Goal: Task Accomplishment & Management: Complete application form

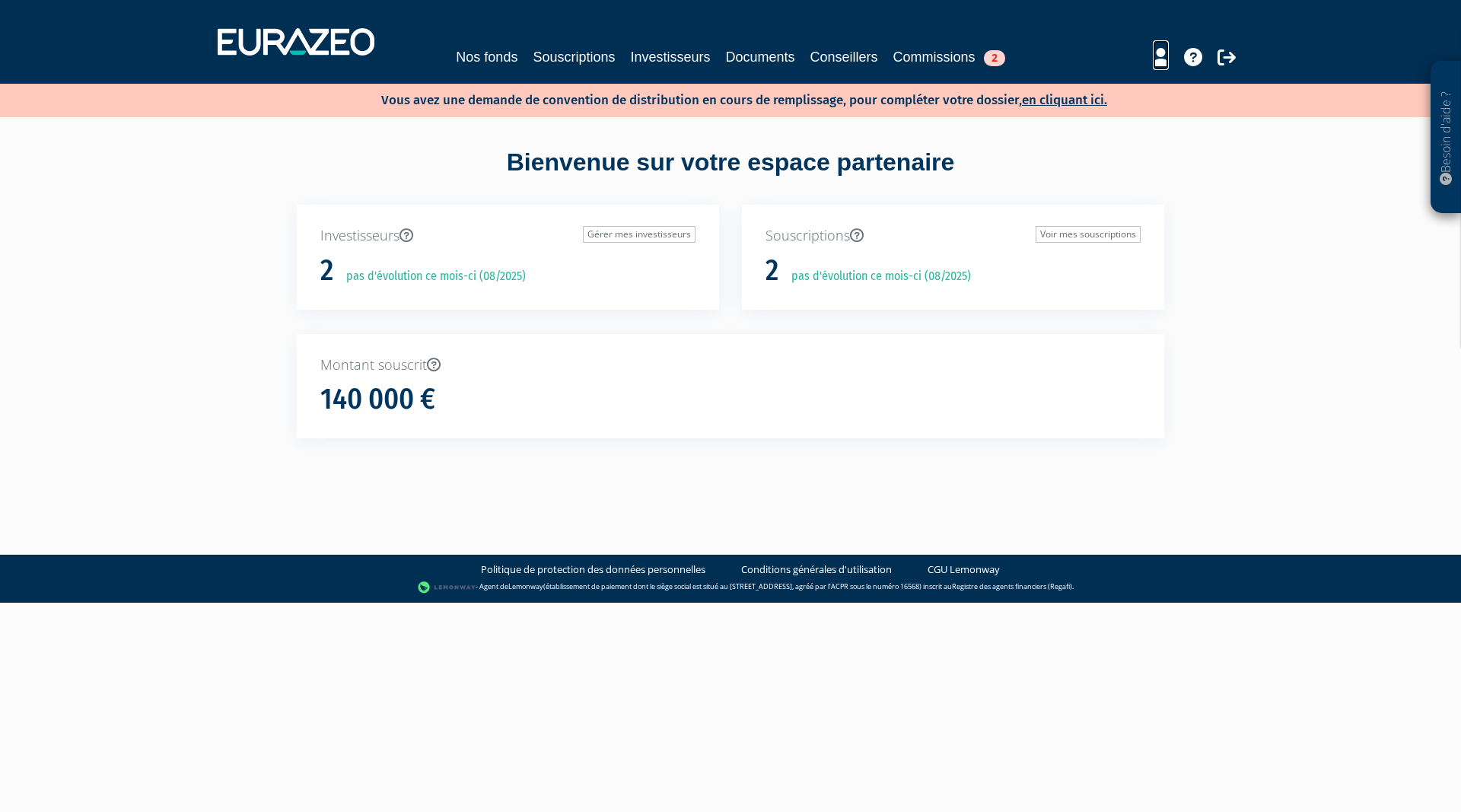
click at [1162, 59] on icon at bounding box center [1161, 57] width 16 height 19
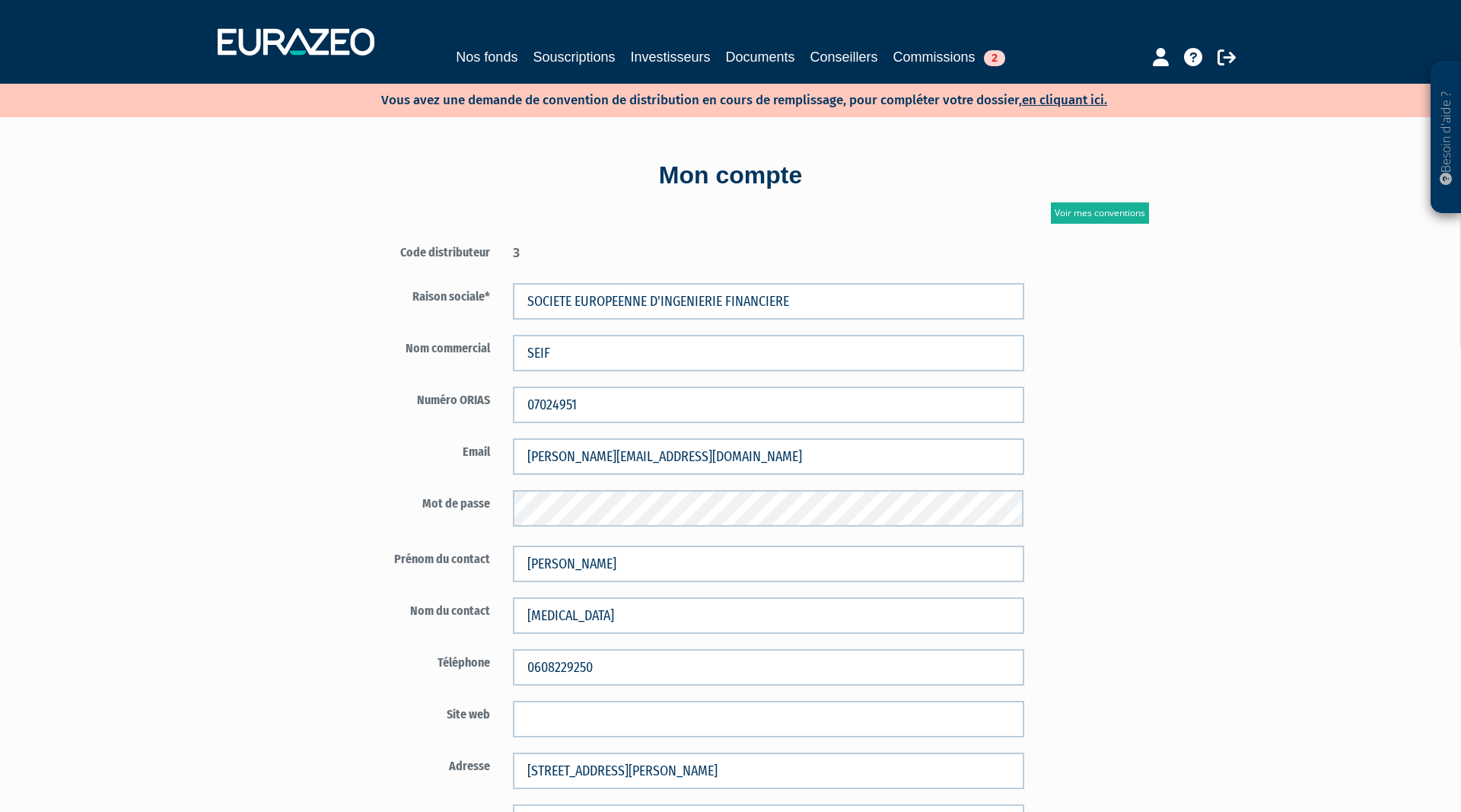
scroll to position [311, 0]
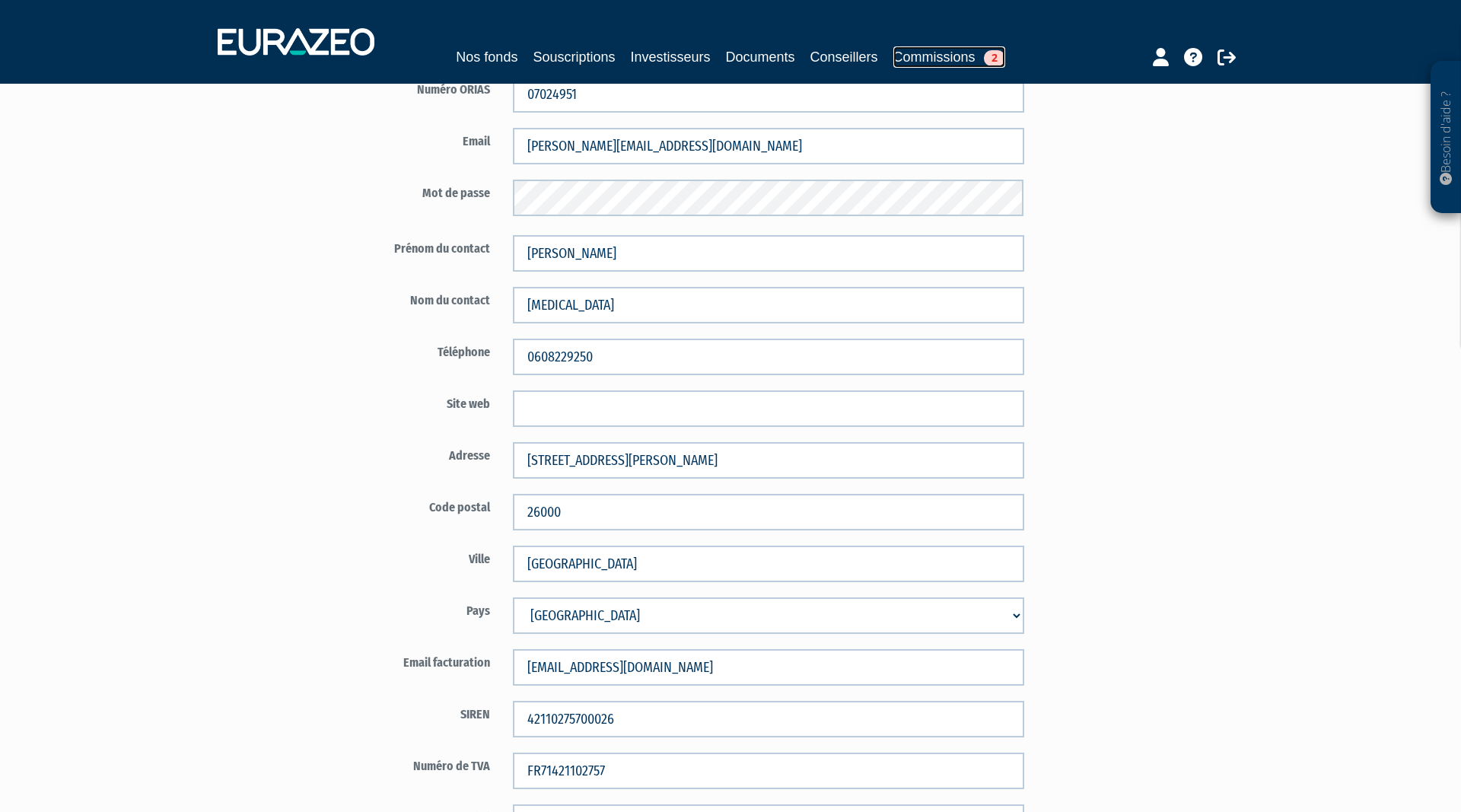
click at [926, 53] on link "Commissions 2" at bounding box center [949, 57] width 112 height 21
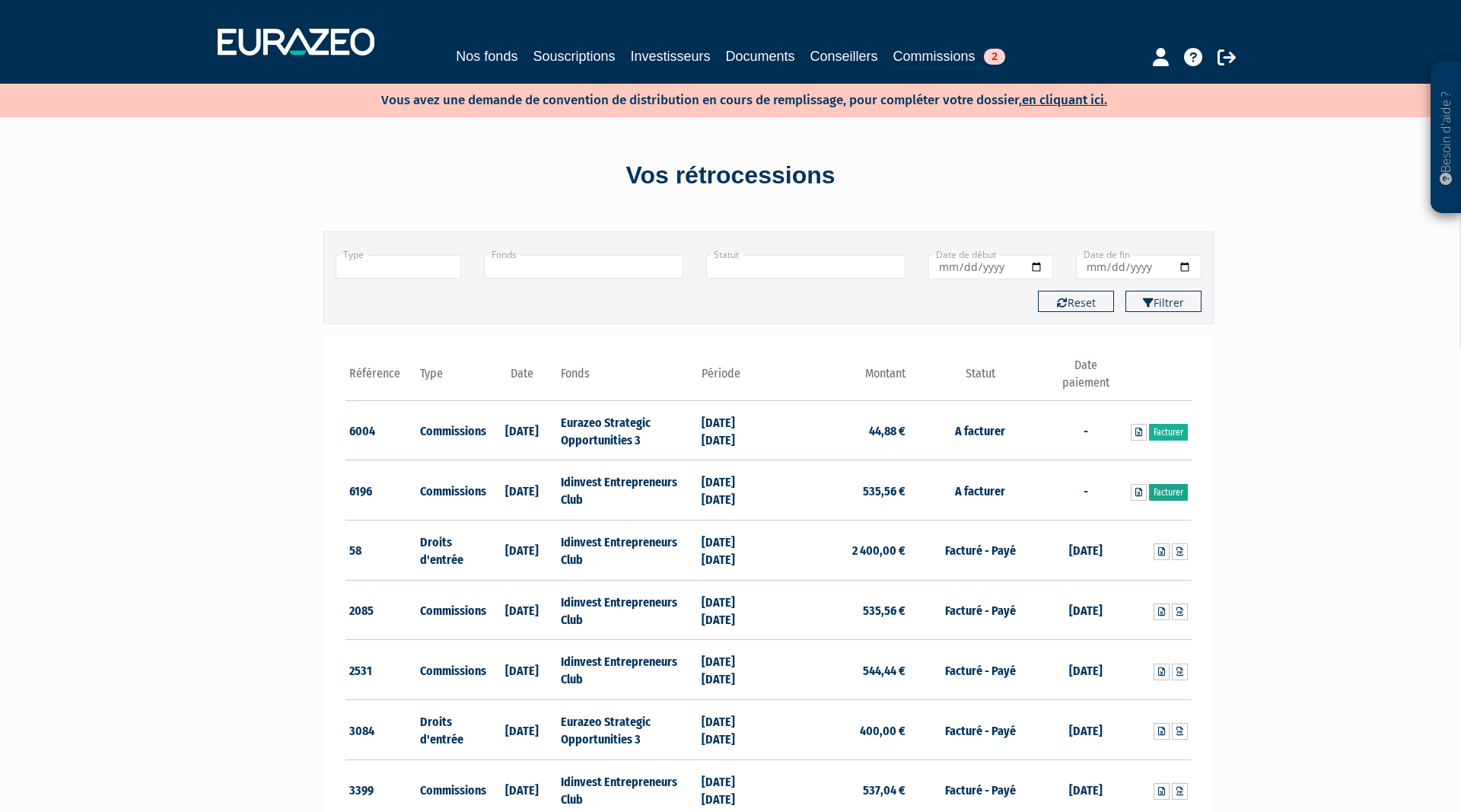
click at [1167, 492] on link "Facturer" at bounding box center [1168, 492] width 39 height 17
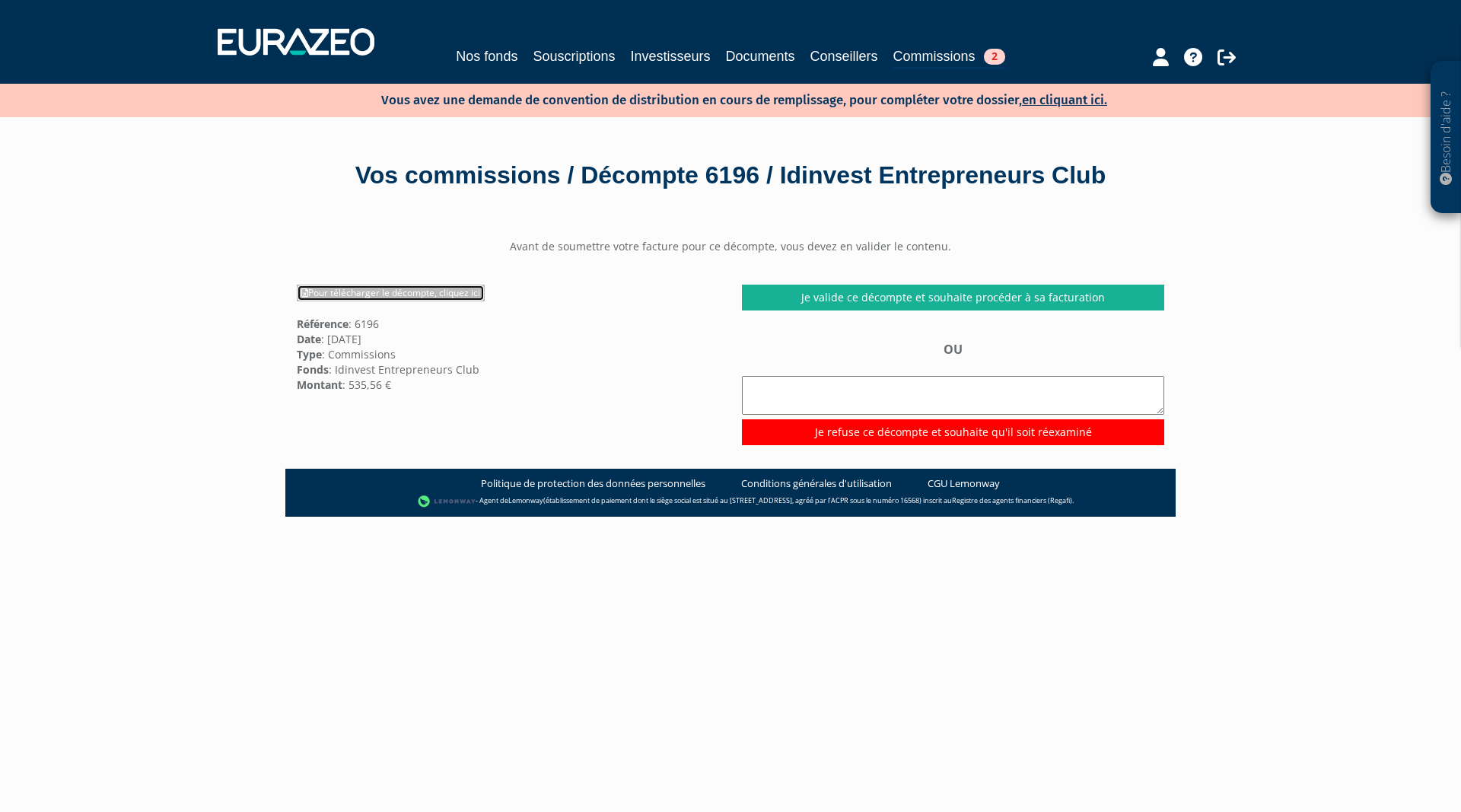
click at [400, 292] on link "Pour télécharger le décompte, cliquez ici" at bounding box center [391, 293] width 188 height 17
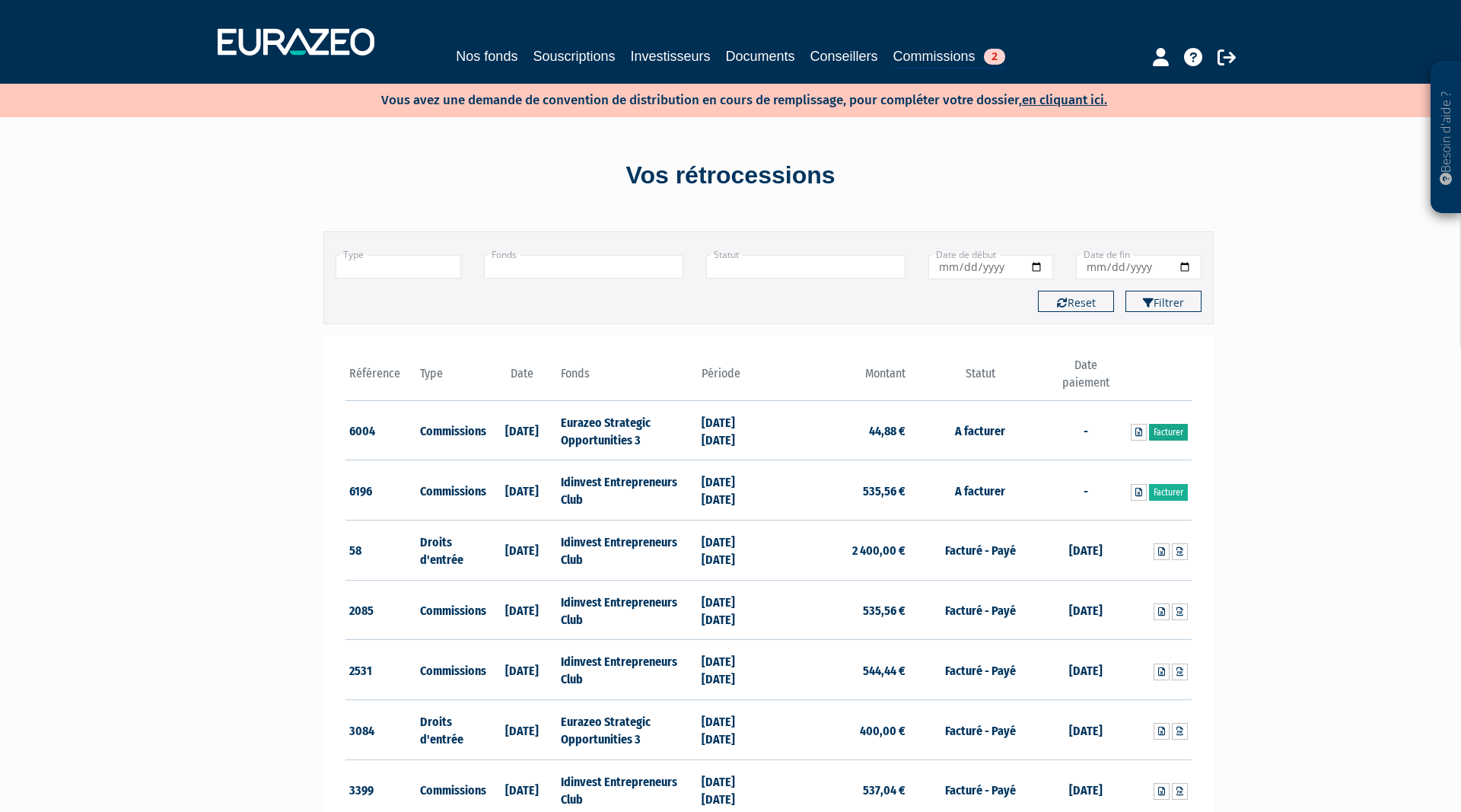
click at [1175, 433] on link "Facturer" at bounding box center [1168, 433] width 39 height 17
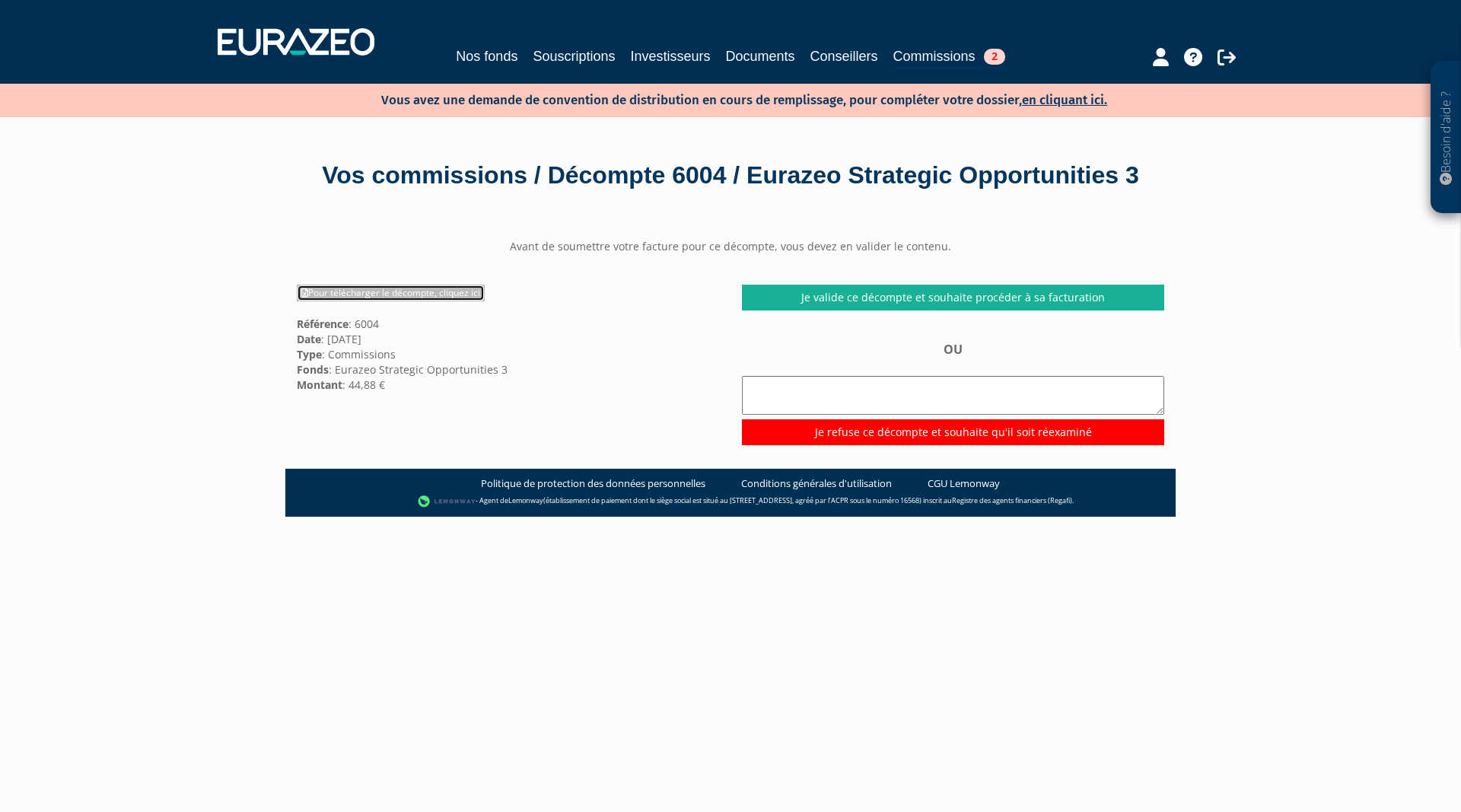
click at [417, 301] on link "Pour télécharger le décompte, cliquez ici" at bounding box center [391, 293] width 188 height 17
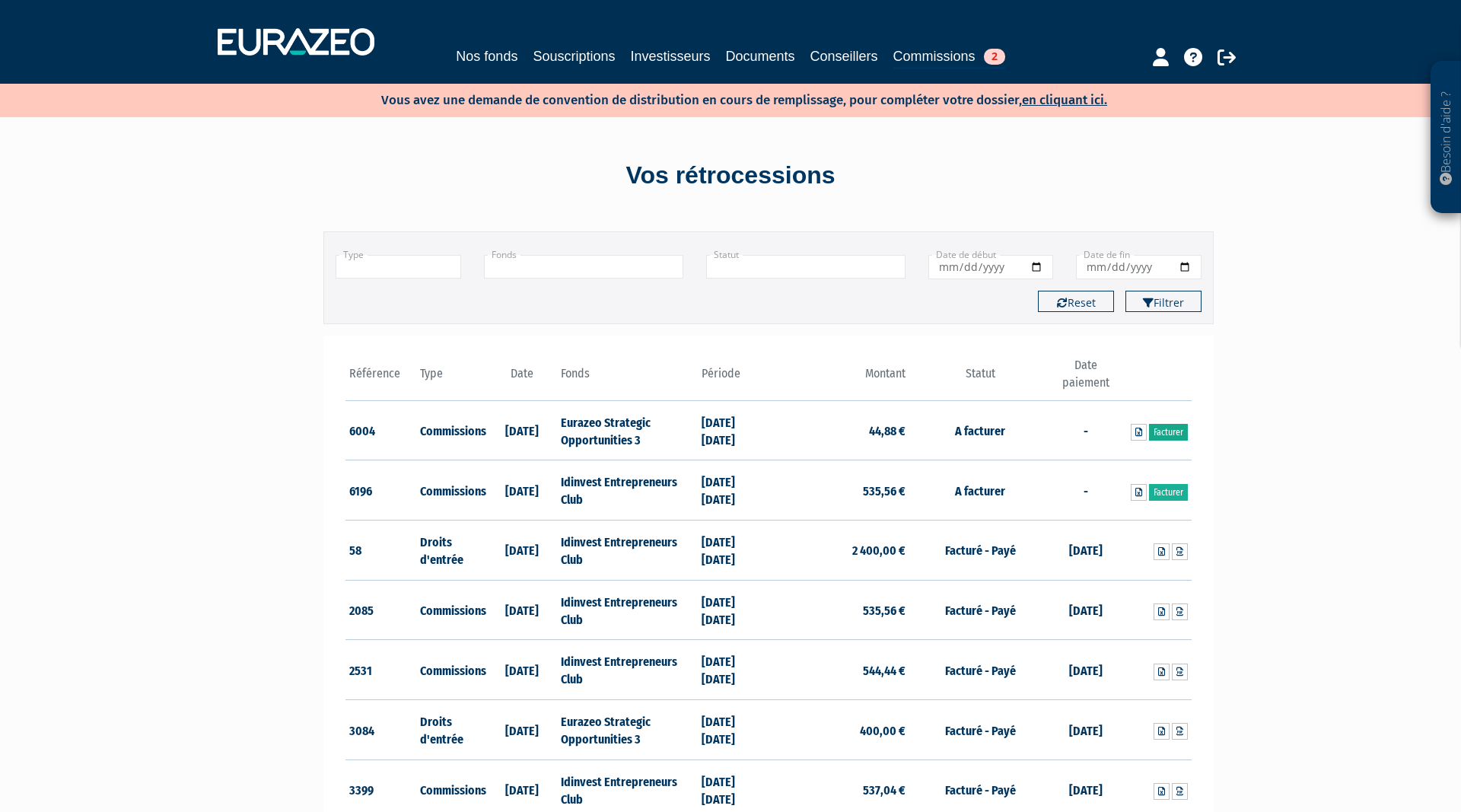
click at [1168, 428] on link "Facturer" at bounding box center [1168, 433] width 39 height 17
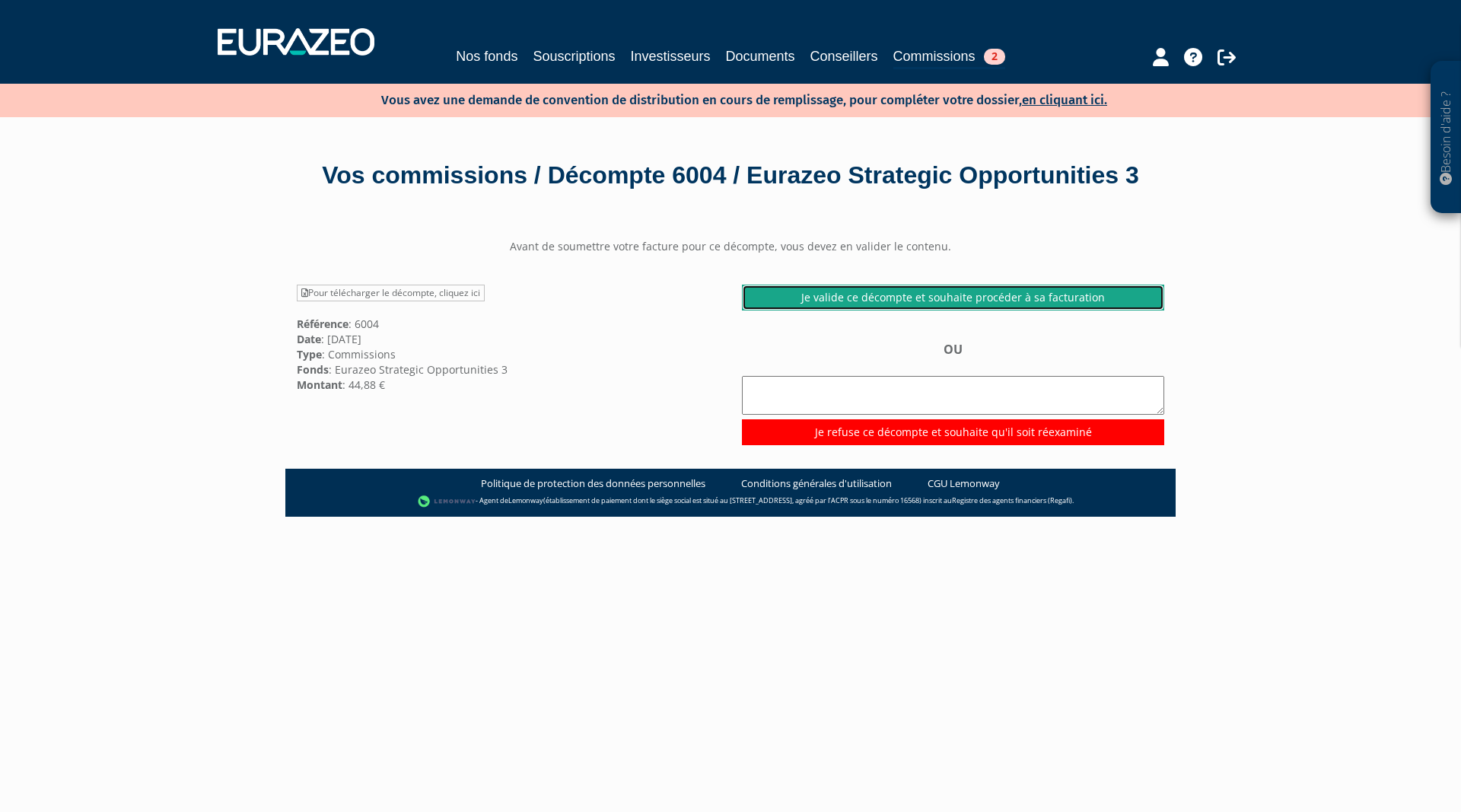
click at [876, 311] on link "Je valide ce décompte et souhaite procéder à sa facturation" at bounding box center [953, 297] width 423 height 25
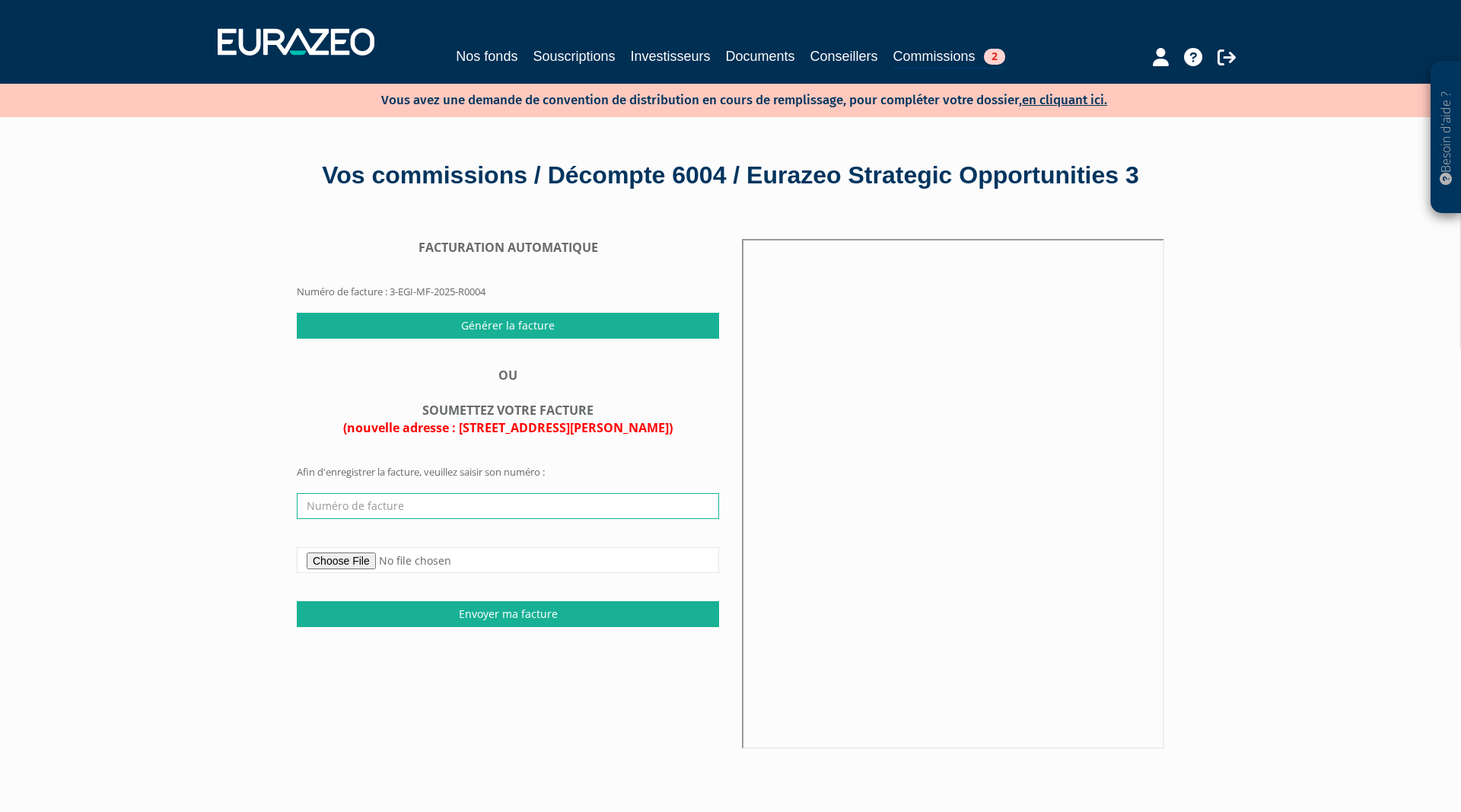
click at [424, 519] on input "text" at bounding box center [508, 506] width 423 height 25
type input "2025 08 007"
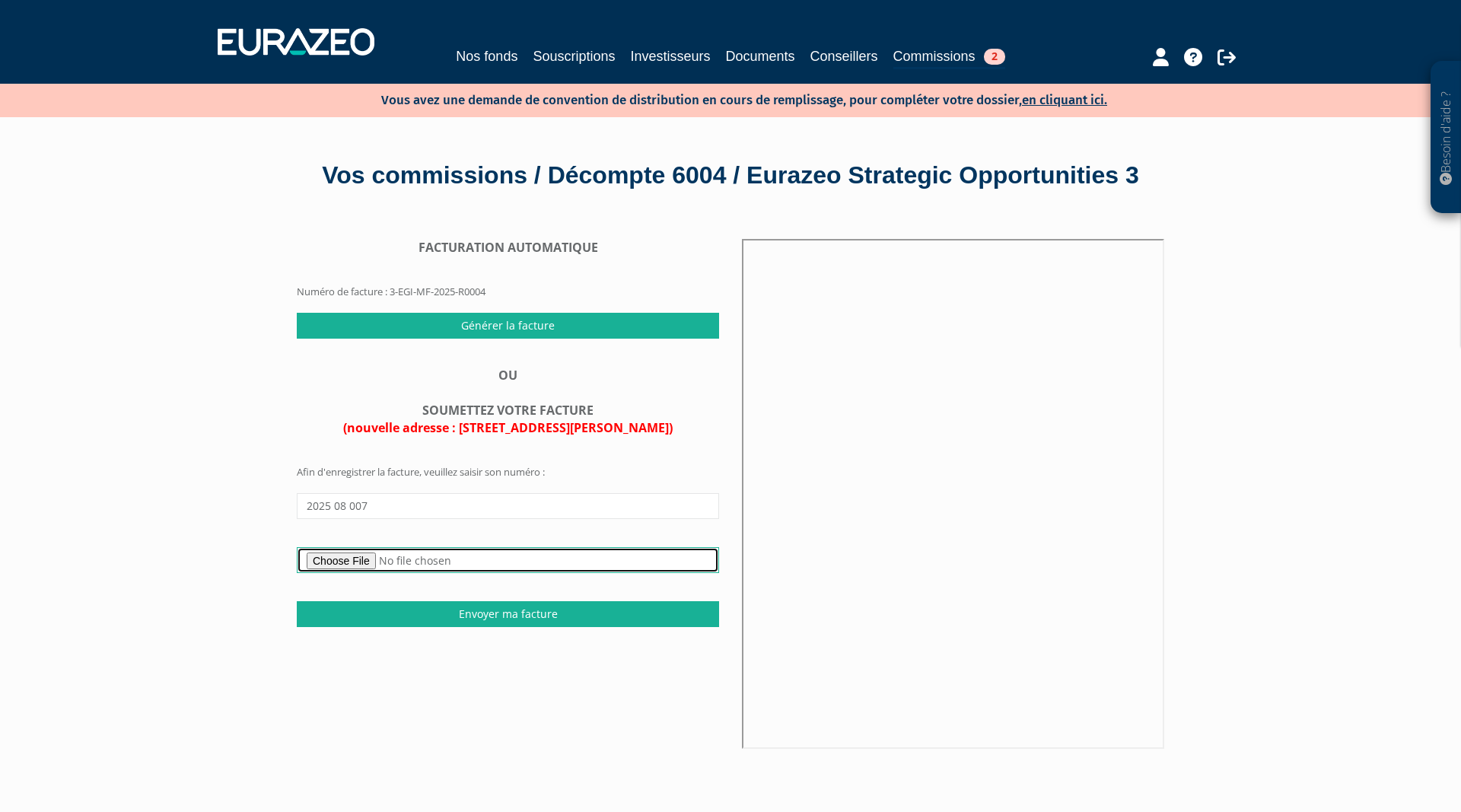
click at [336, 573] on input "file" at bounding box center [508, 560] width 423 height 25
type input "C:\fakepath\Facture 2025 08 007 - Commissions FCPR Eurazeo Strategic Opportunit…"
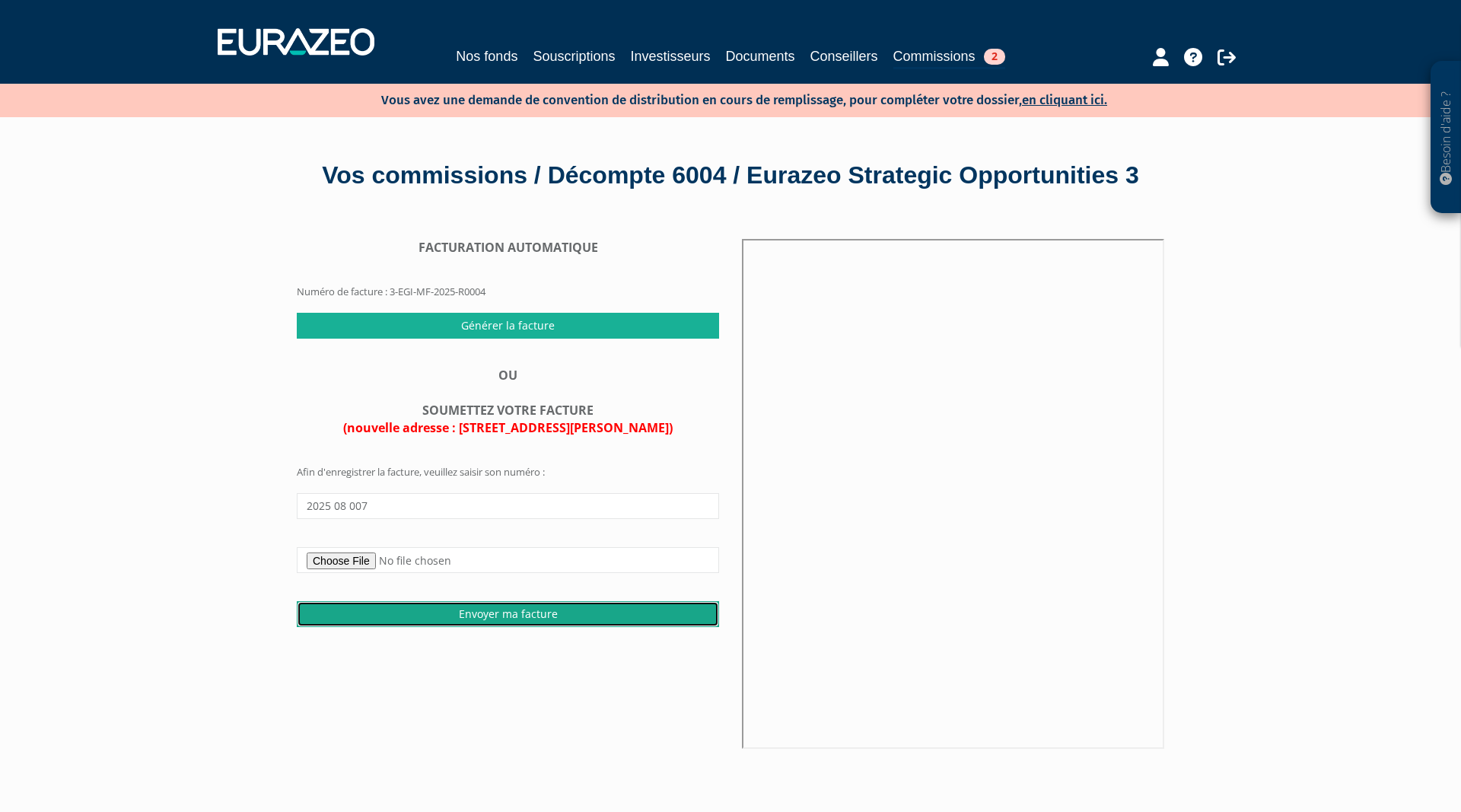
click at [465, 627] on input "Envoyer ma facture" at bounding box center [508, 613] width 423 height 25
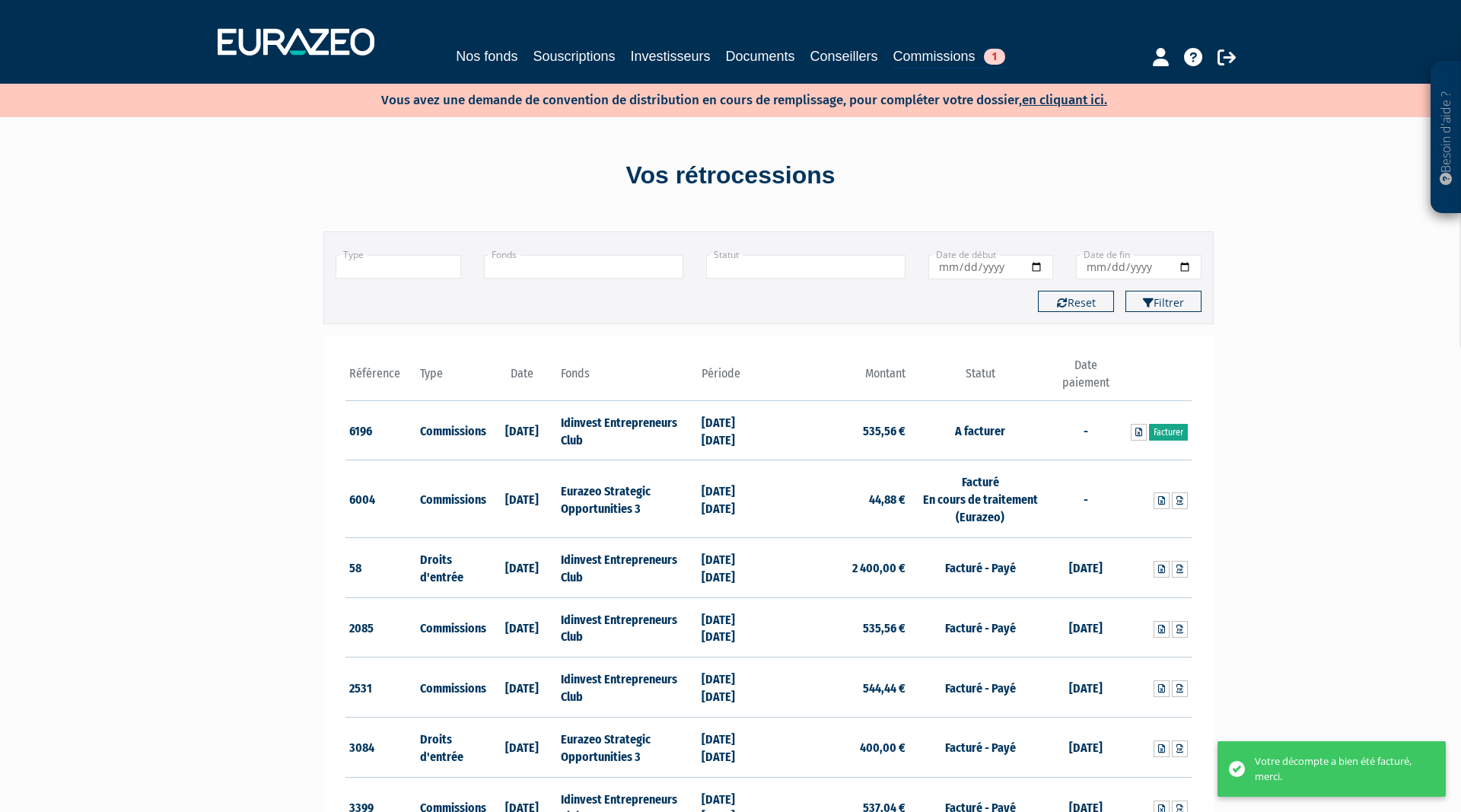
click at [1171, 438] on link "Facturer" at bounding box center [1168, 433] width 39 height 17
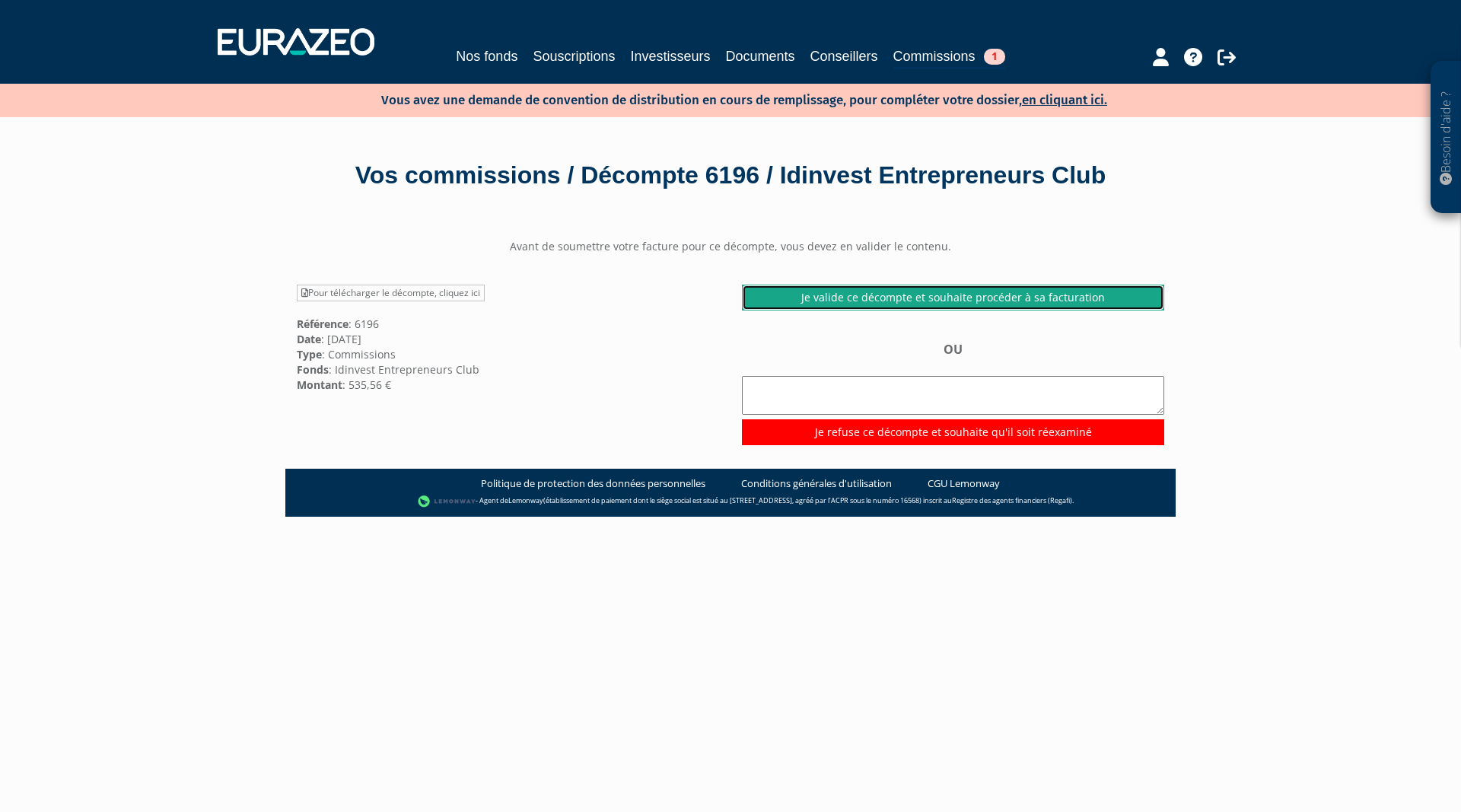
click at [865, 294] on link "Je valide ce décompte et souhaite procéder à sa facturation" at bounding box center [953, 297] width 423 height 25
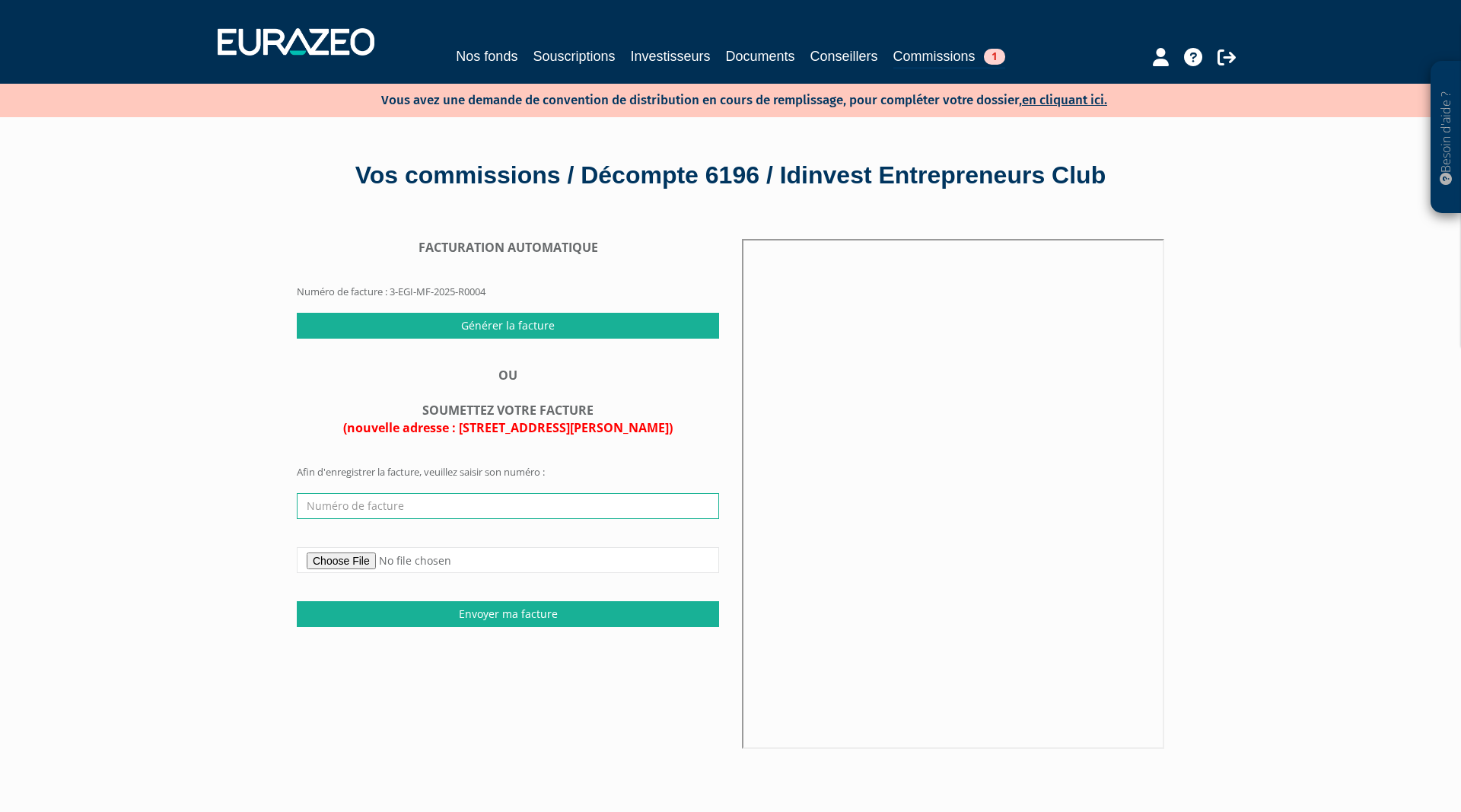
click at [367, 507] on input "text" at bounding box center [508, 506] width 423 height 25
type input "2025 08 008"
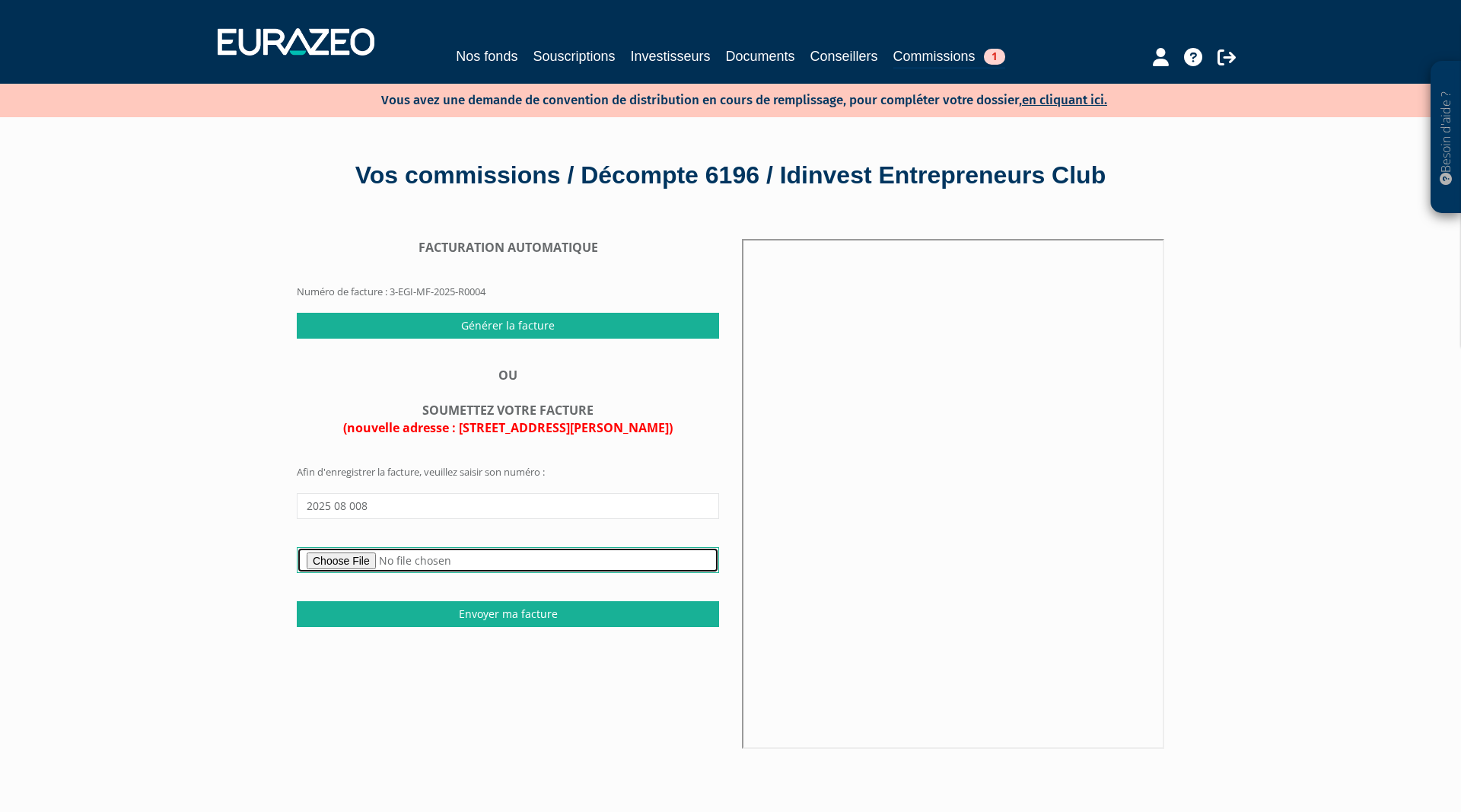
click at [337, 560] on input "file" at bounding box center [508, 560] width 423 height 25
type input "C:\fakepath\Facture 2025 08 008 - Commissions IDINVEST ENTREPRENEURS CLUB - S1 …"
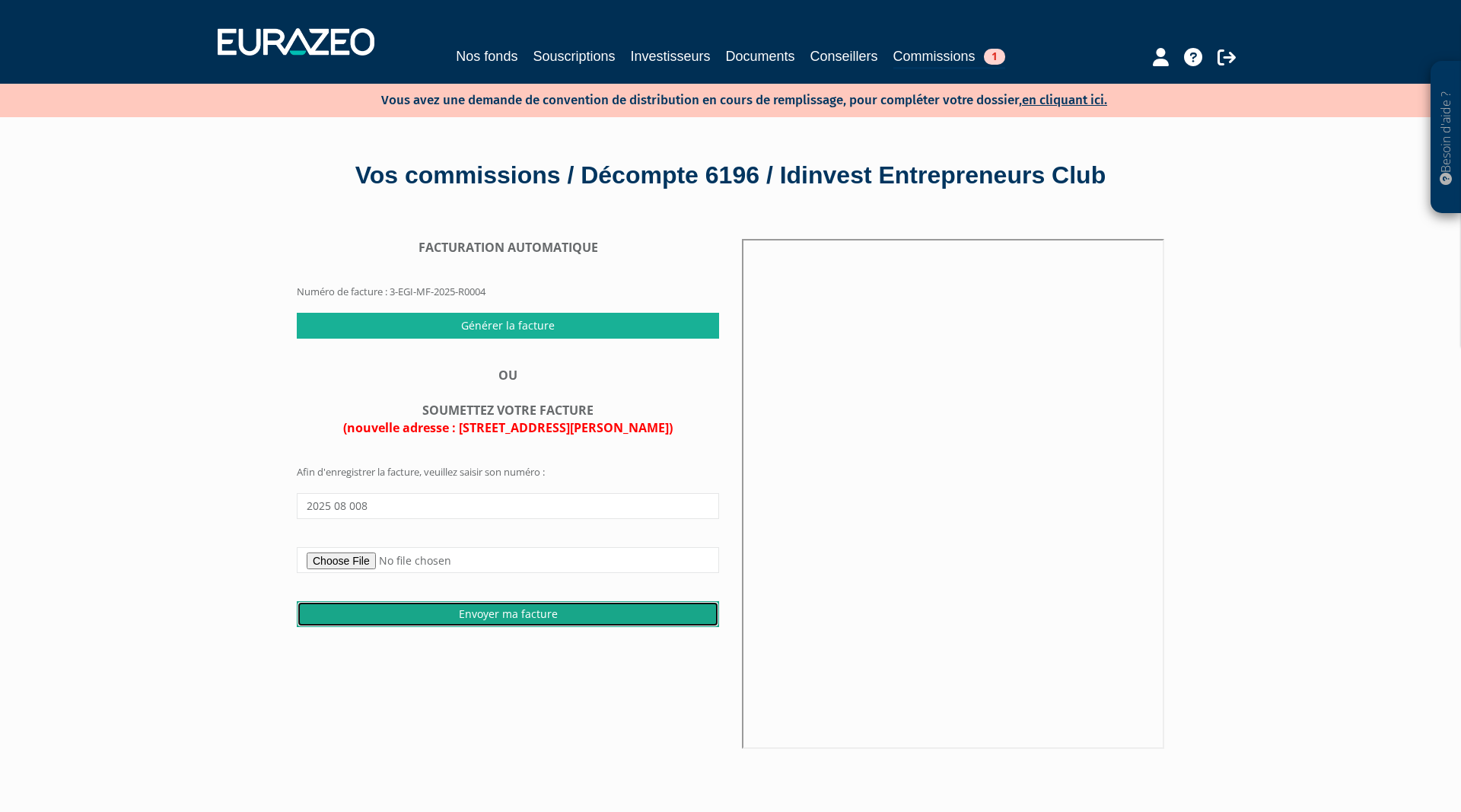
click at [445, 609] on input "Envoyer ma facture" at bounding box center [508, 613] width 423 height 25
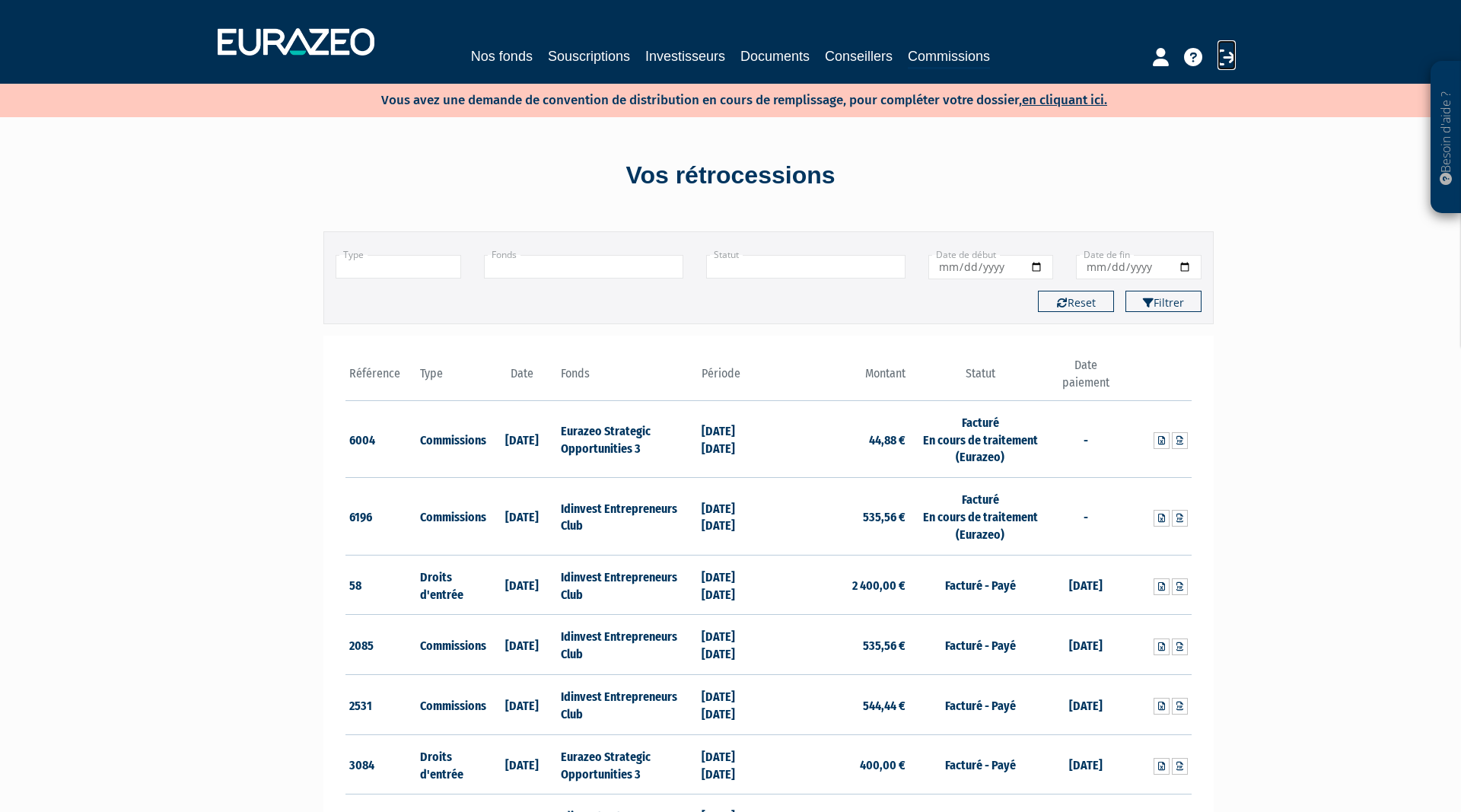
click at [1234, 54] on icon at bounding box center [1227, 57] width 19 height 19
